Goal: Information Seeking & Learning: Find specific fact

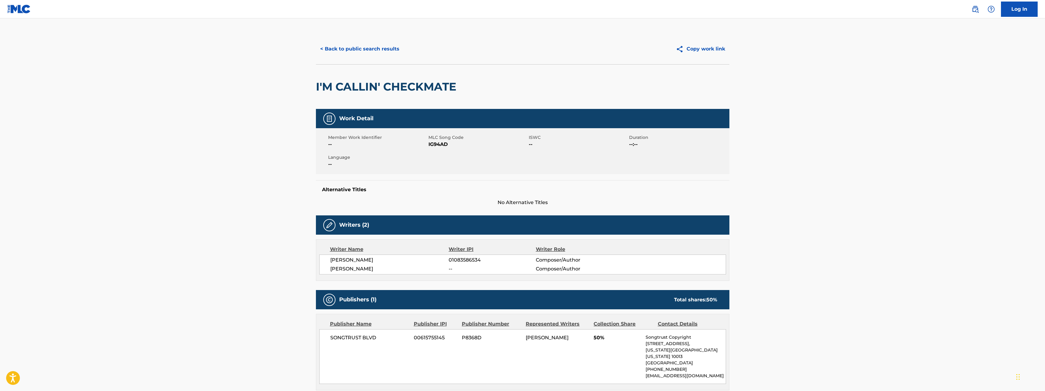
click at [386, 49] on button "< Back to public search results" at bounding box center [360, 48] width 88 height 15
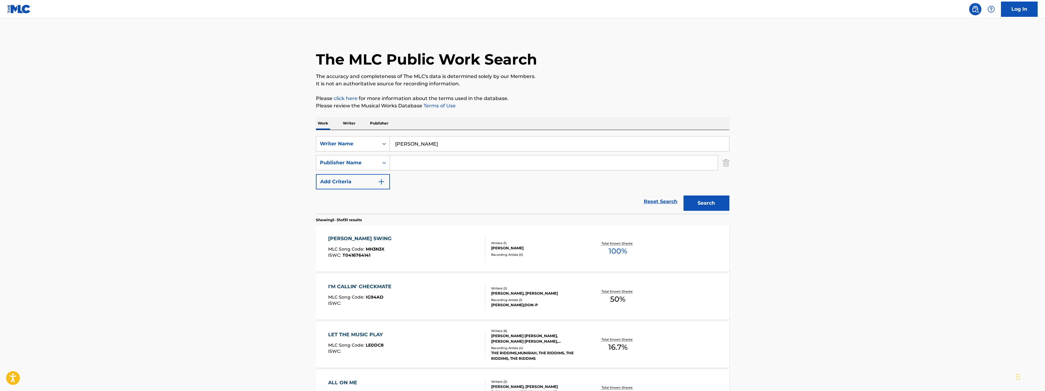
scroll to position [42, 0]
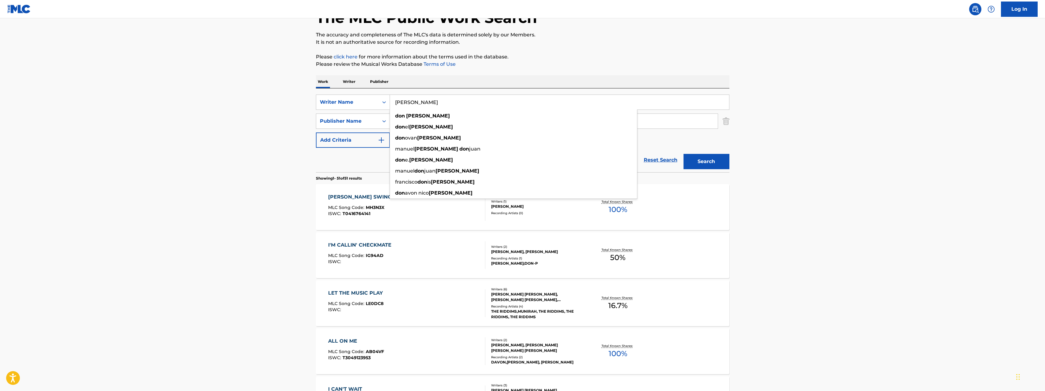
drag, startPoint x: 423, startPoint y: 100, endPoint x: 390, endPoint y: 99, distance: 33.4
click at [390, 99] on input "[PERSON_NAME]" at bounding box center [559, 102] width 339 height 15
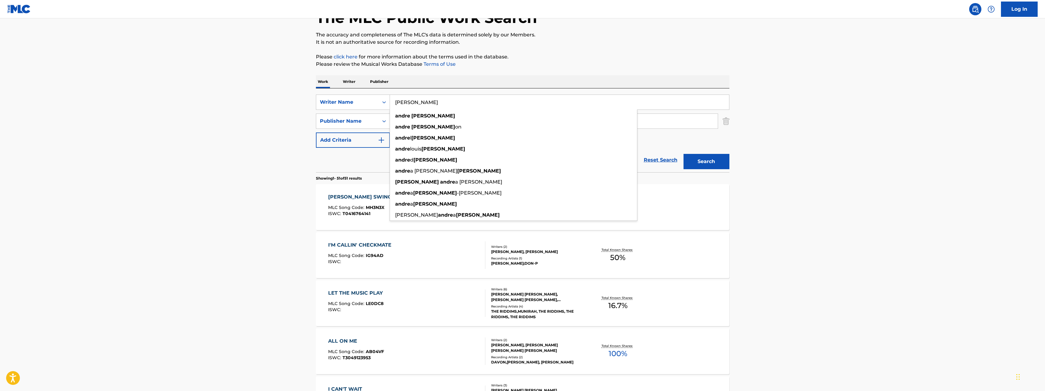
type input "[PERSON_NAME]"
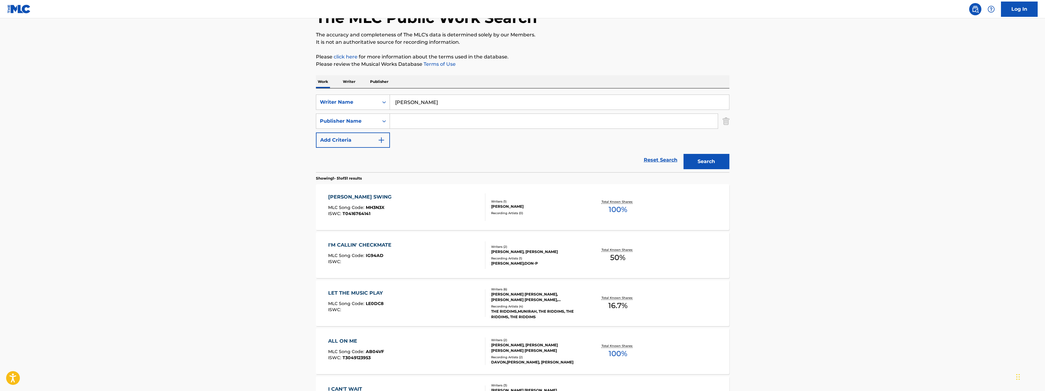
click at [699, 165] on button "Search" at bounding box center [707, 161] width 46 height 15
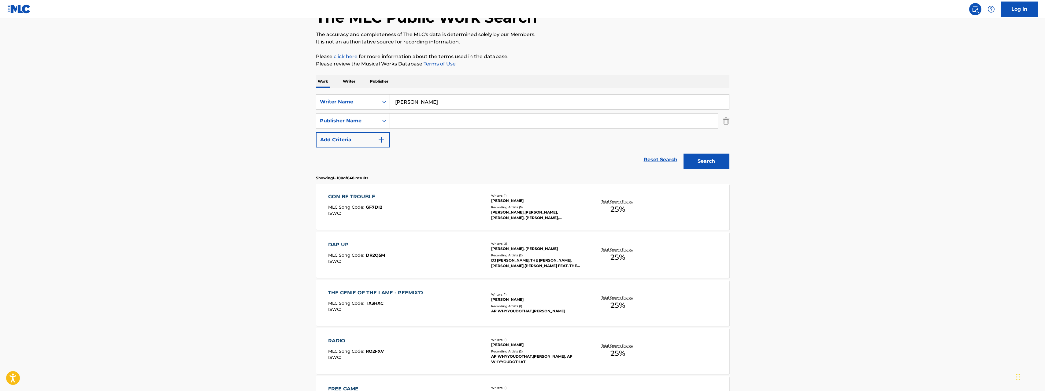
scroll to position [43, 0]
click at [363, 196] on div "GON BE TROUBLE" at bounding box center [355, 195] width 54 height 7
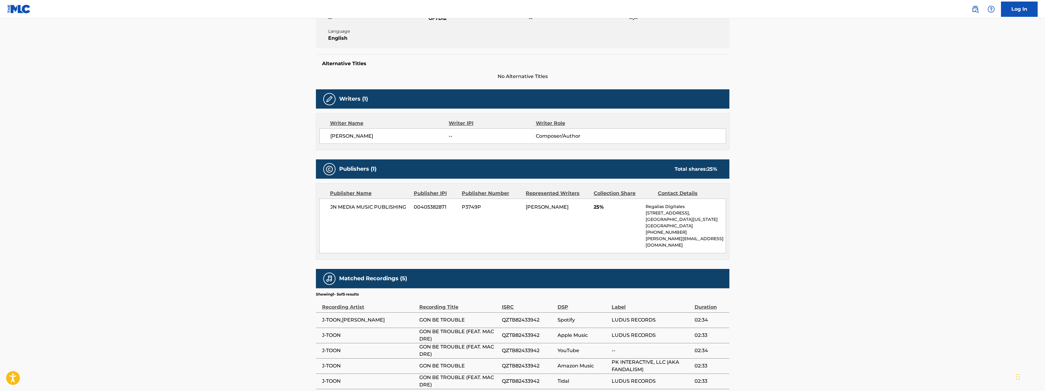
scroll to position [126, 0]
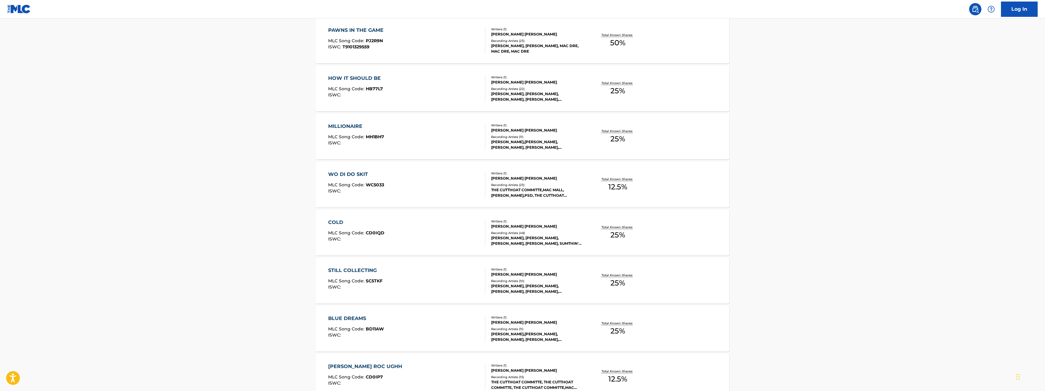
scroll to position [4700, 0]
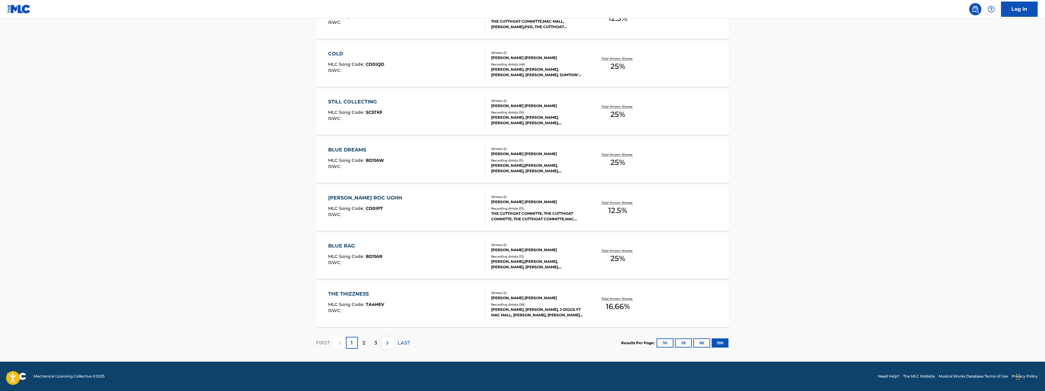
click at [363, 340] on p "2" at bounding box center [364, 342] width 3 height 7
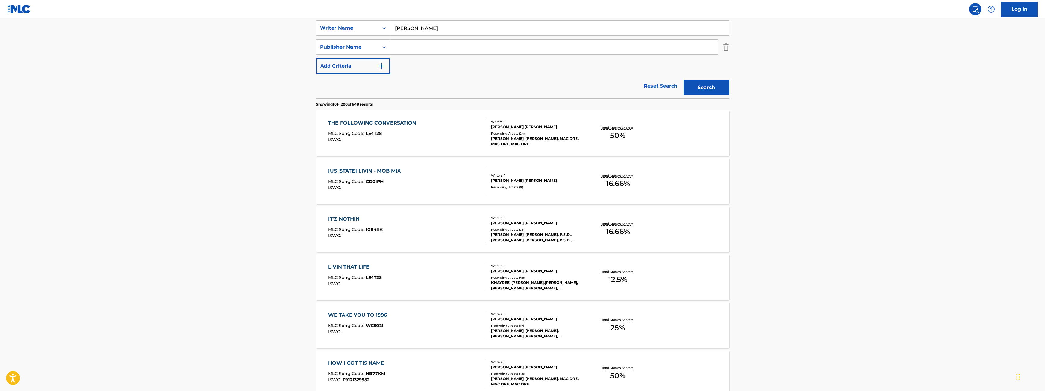
scroll to position [136, 0]
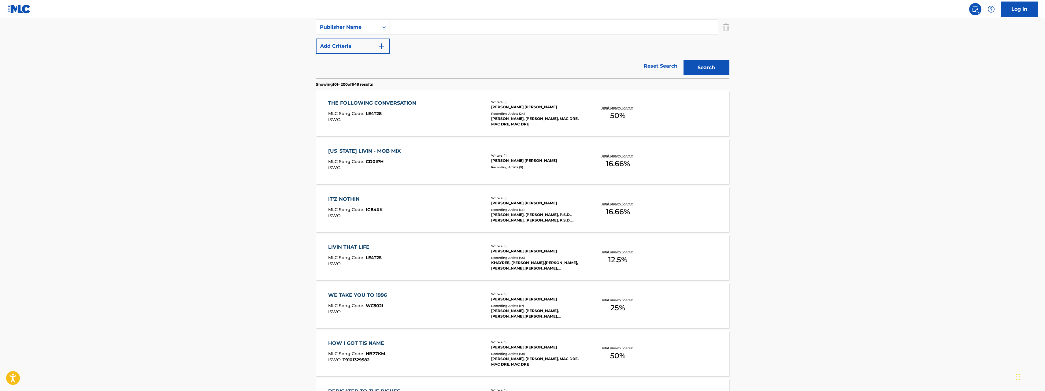
click at [685, 183] on div "[US_STATE] LIVIN - MOB MIX MLC Song Code : CD0IPH ISWC : Writers ( 1 ) [PERSON_…" at bounding box center [523, 161] width 414 height 46
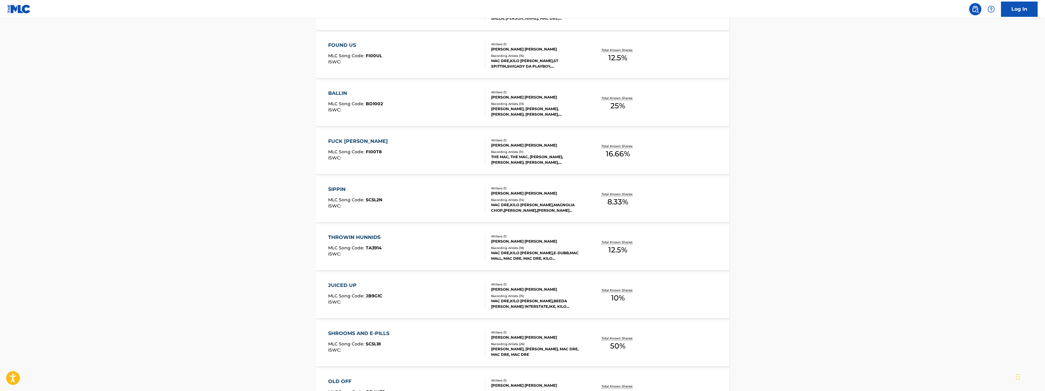
scroll to position [4700, 0]
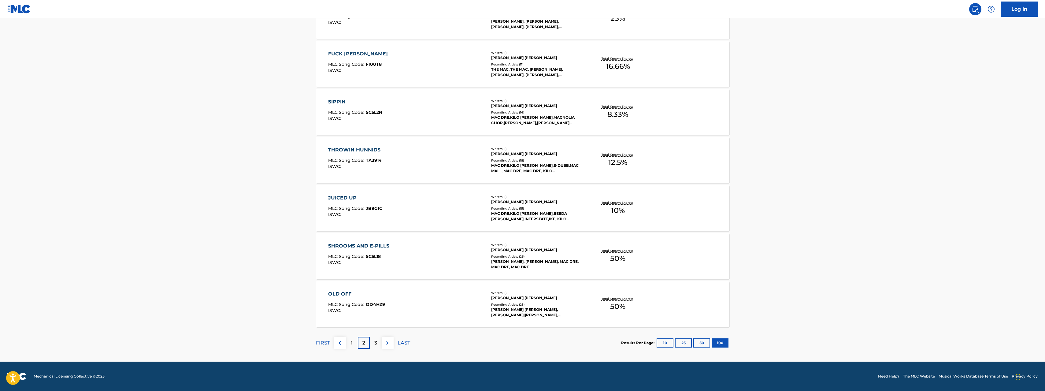
click at [377, 343] on p "3" at bounding box center [376, 342] width 3 height 7
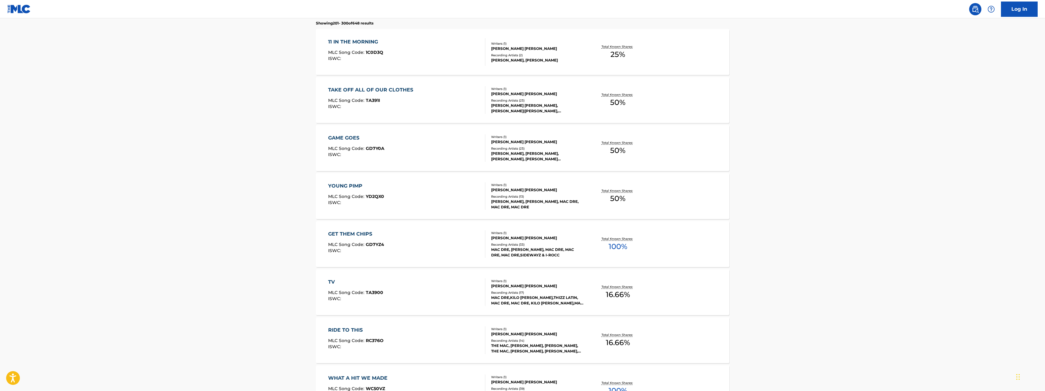
scroll to position [0, 0]
